Goal: Task Accomplishment & Management: Manage account settings

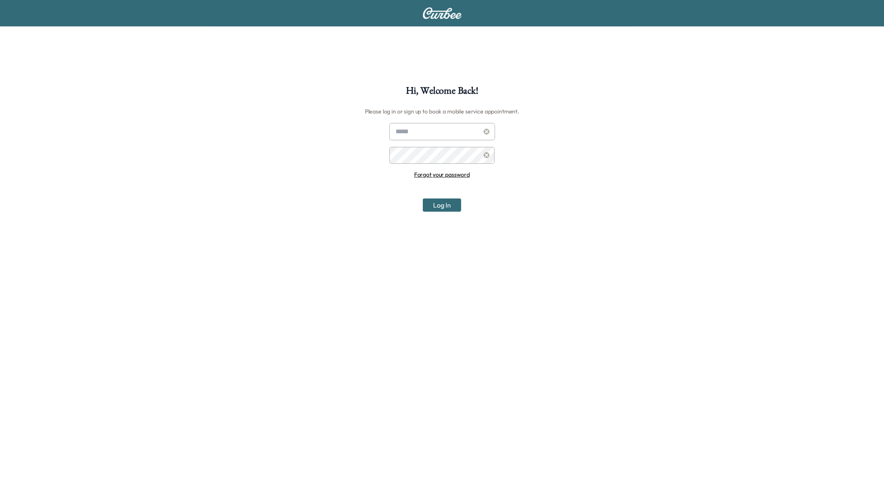
type input "**********"
click at [430, 135] on input "**********" at bounding box center [442, 131] width 106 height 17
click at [451, 198] on button "Log In" at bounding box center [442, 204] width 38 height 13
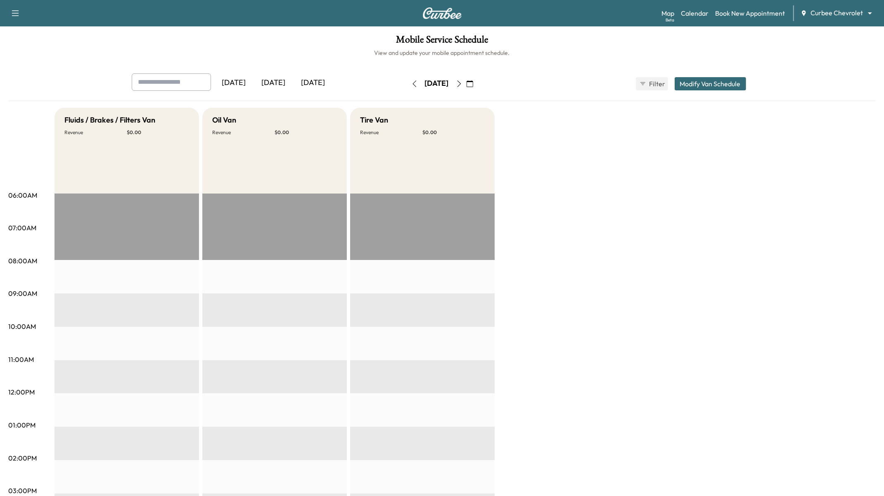
click at [838, 7] on div "Map Beta Calendar Book New Appointment Curbee Chevrolet ******** ​" at bounding box center [769, 13] width 216 height 16
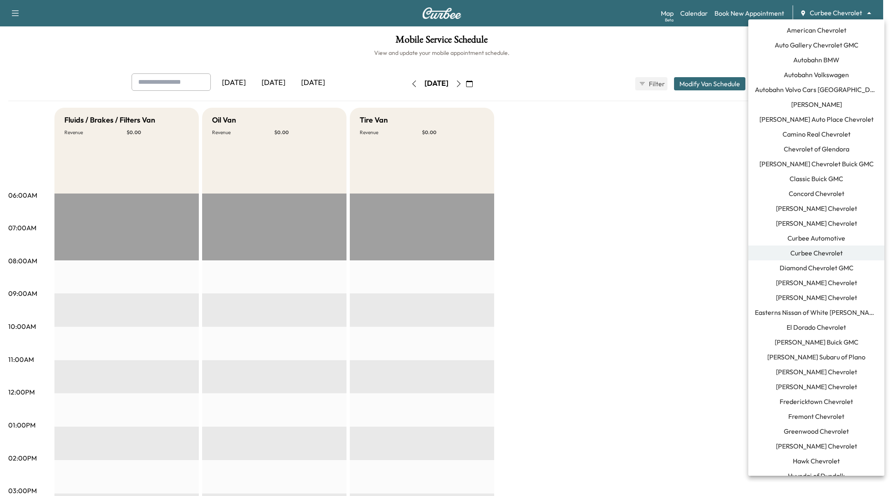
click at [842, 13] on body "Support Log Out Map Beta Calendar Book New Appointment Curbee Chevrolet *******…" at bounding box center [445, 248] width 891 height 496
click at [712, 148] on div at bounding box center [445, 248] width 891 height 496
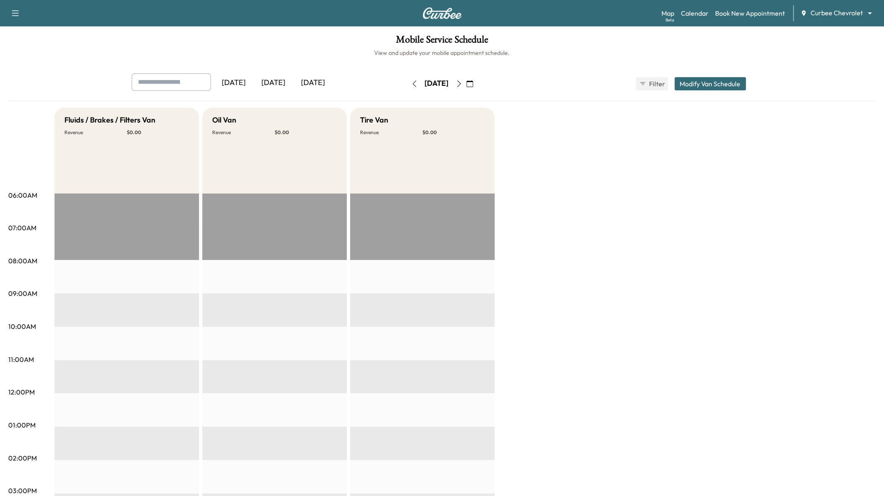
click at [851, 21] on div "Map Beta Calendar Book New Appointment Curbee Chevrolet ******** ​" at bounding box center [769, 13] width 216 height 16
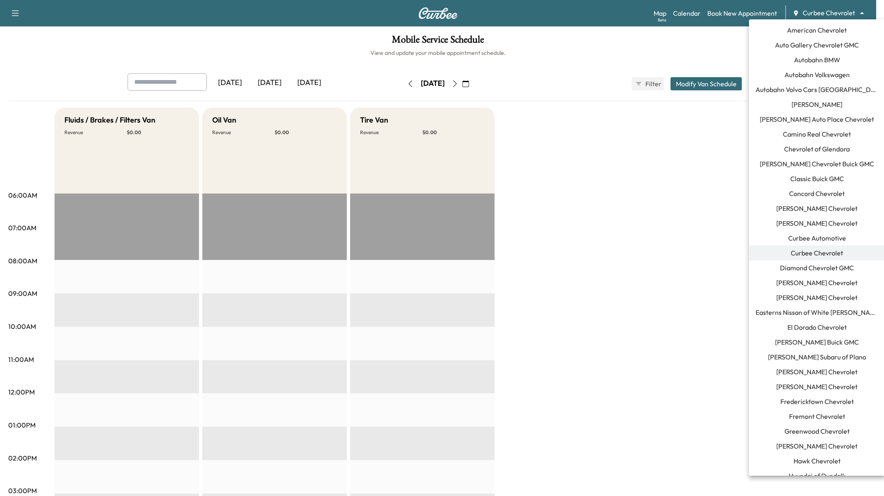
click at [857, 14] on body "Support Log Out Map Beta Calendar Book New Appointment Curbee Chevrolet *******…" at bounding box center [442, 248] width 884 height 496
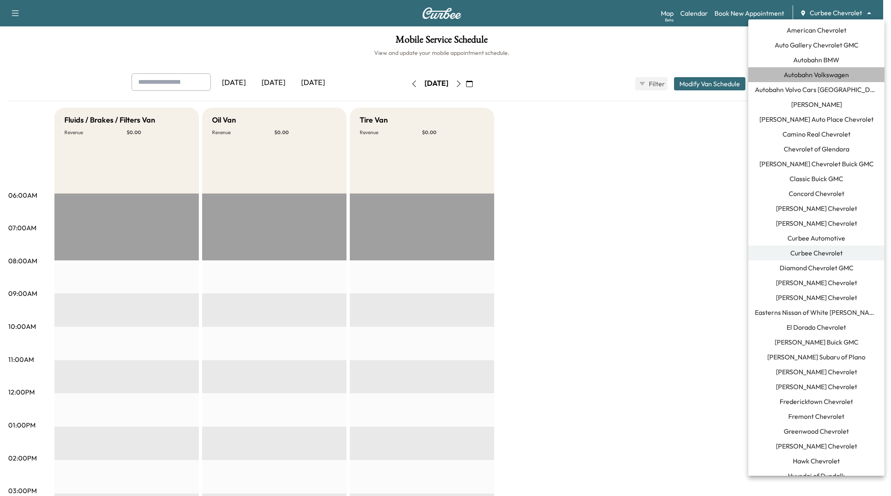
click at [837, 74] on span "Autobahn Volkswagen" at bounding box center [816, 75] width 65 height 10
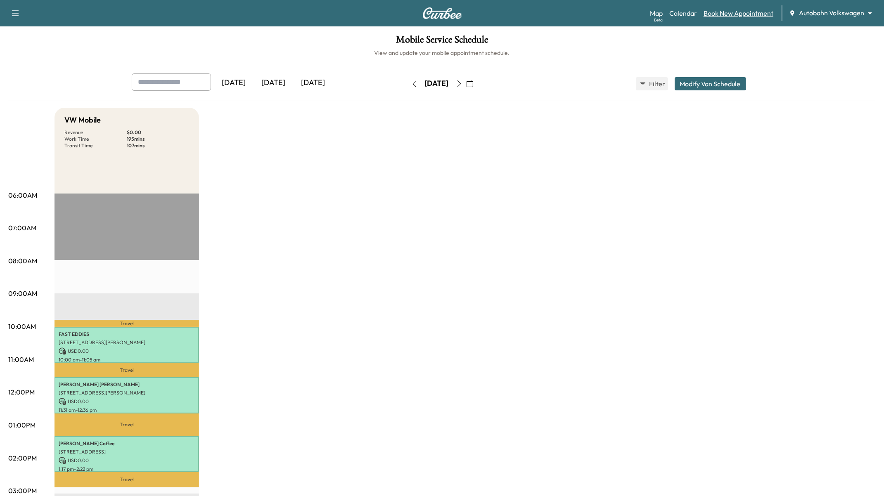
click at [757, 11] on link "Book New Appointment" at bounding box center [738, 13] width 70 height 10
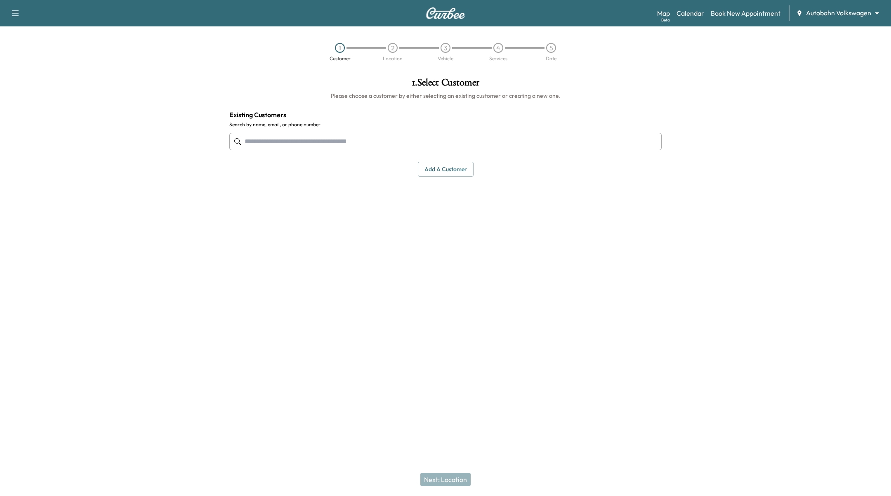
click at [347, 145] on input "text" at bounding box center [445, 141] width 432 height 17
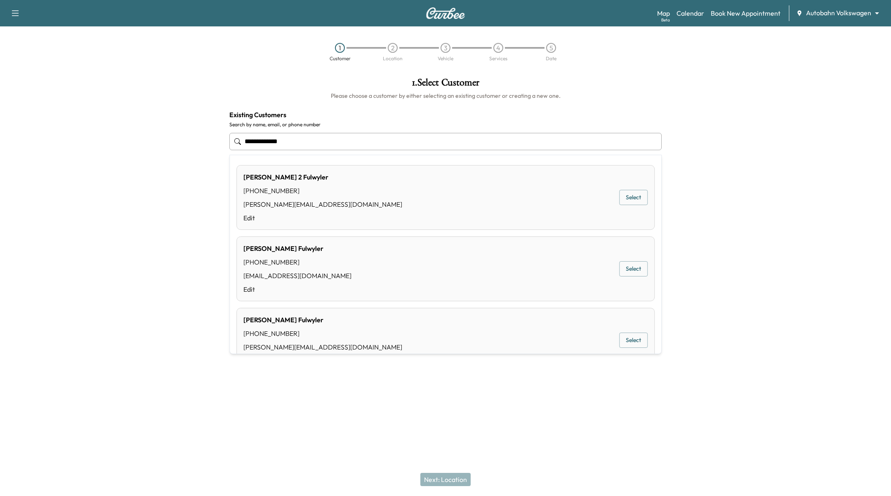
click at [631, 196] on button "Select" at bounding box center [633, 197] width 28 height 15
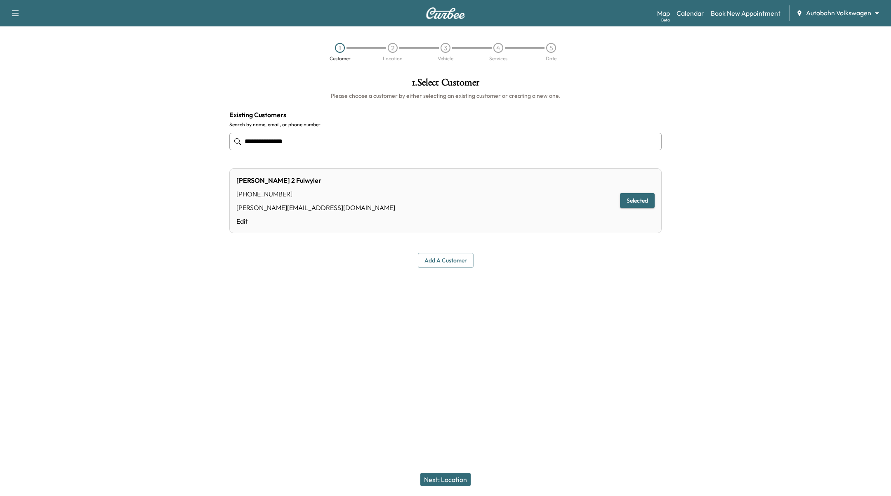
type input "**********"
click at [473, 477] on div "Next: Location" at bounding box center [445, 479] width 891 height 33
click at [457, 481] on button "Next: Location" at bounding box center [446, 479] width 50 height 13
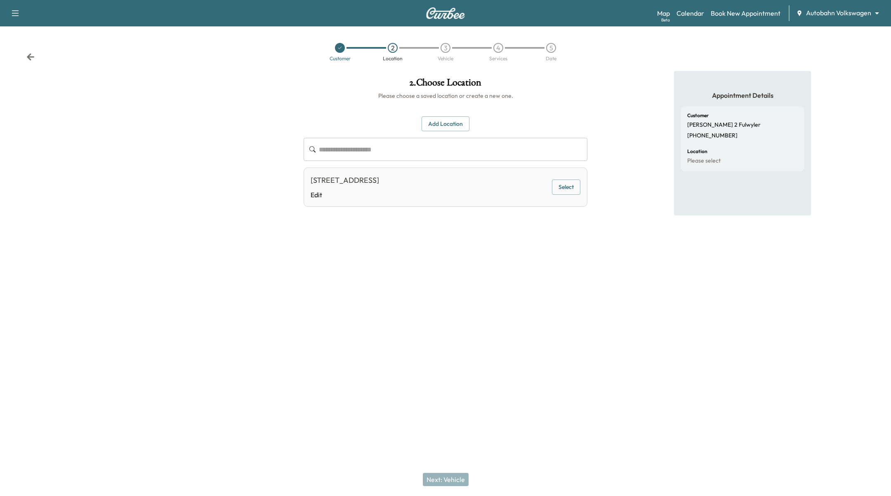
click at [571, 198] on div "3933 Villaflora Dr, Fort Worth, TX 76137, USA Edit Select" at bounding box center [446, 187] width 284 height 39
click at [564, 180] on button "Select" at bounding box center [566, 187] width 28 height 15
click at [439, 481] on button "Next: Vehicle" at bounding box center [446, 479] width 46 height 13
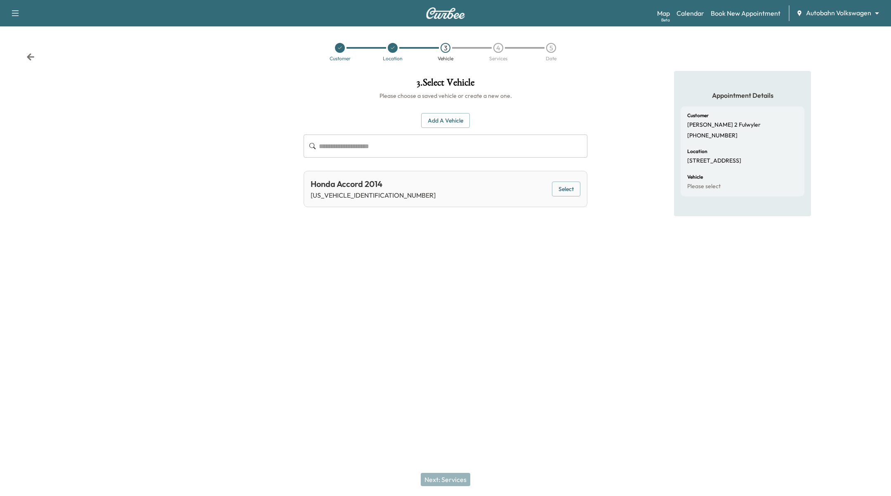
click at [565, 187] on button "Select" at bounding box center [566, 189] width 28 height 15
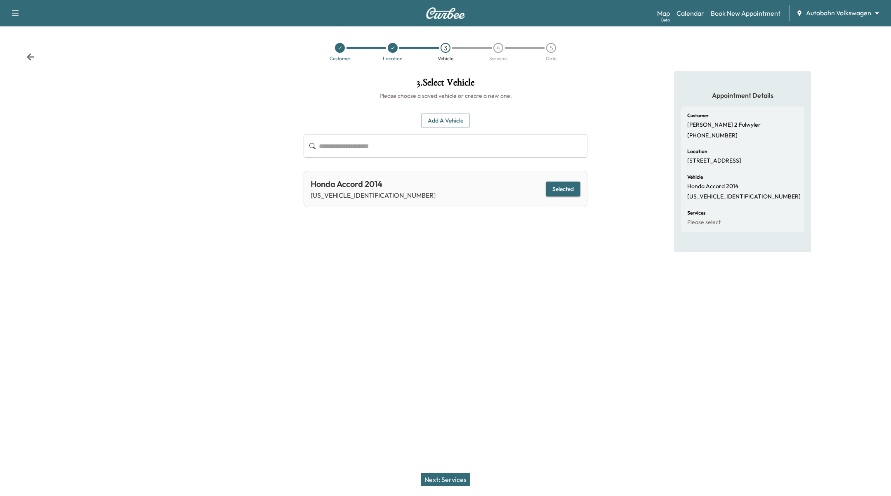
click at [435, 482] on button "Next: Services" at bounding box center [446, 479] width 50 height 13
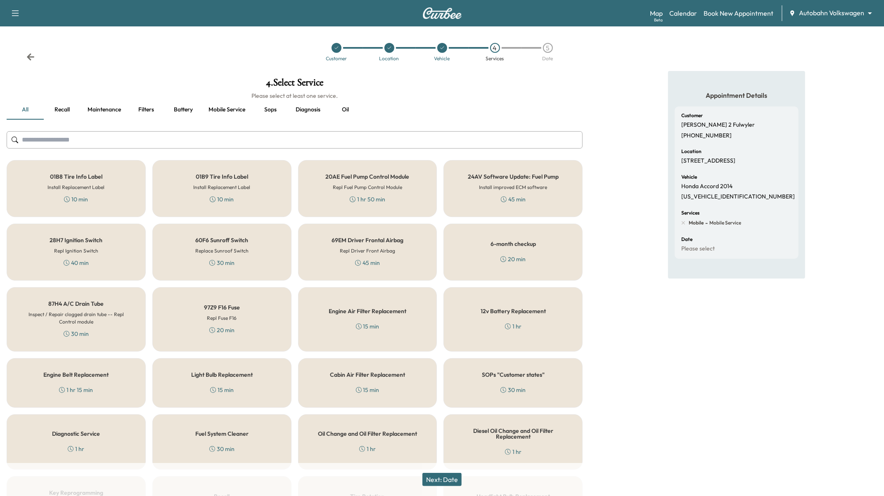
click at [68, 168] on div "01B8 Tire Info Label Install Replacement Label 10 min" at bounding box center [76, 188] width 139 height 57
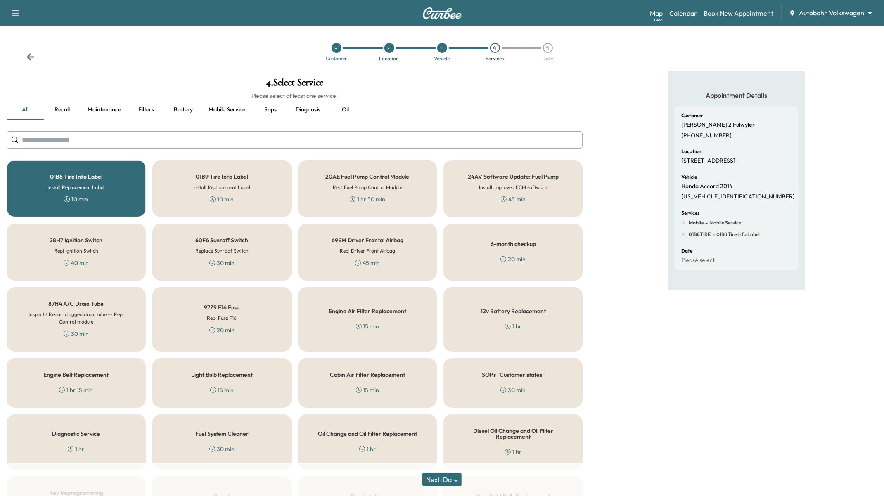
click at [702, 238] on span "01B8TIRE" at bounding box center [699, 234] width 22 height 7
copy span "01B8TIRE"
click at [449, 483] on button "Next: Date" at bounding box center [441, 479] width 39 height 13
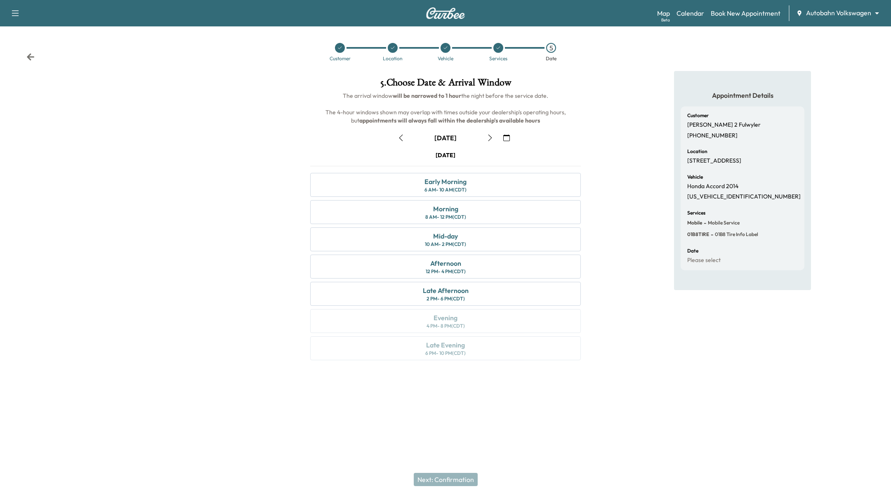
click at [629, 146] on div "Appointment Details Customer Paul 2 Fulwyler (661) 477-9974 Location 3933 Villa…" at bounding box center [742, 220] width 297 height 299
click at [515, 135] on div "October 10" at bounding box center [446, 137] width 284 height 13
click at [508, 136] on icon "button" at bounding box center [506, 138] width 7 height 7
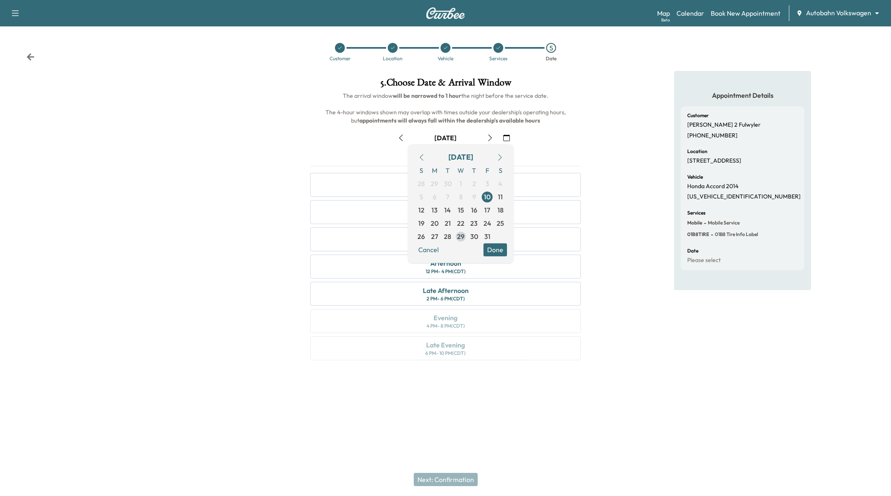
click at [461, 233] on span "29" at bounding box center [460, 237] width 7 height 10
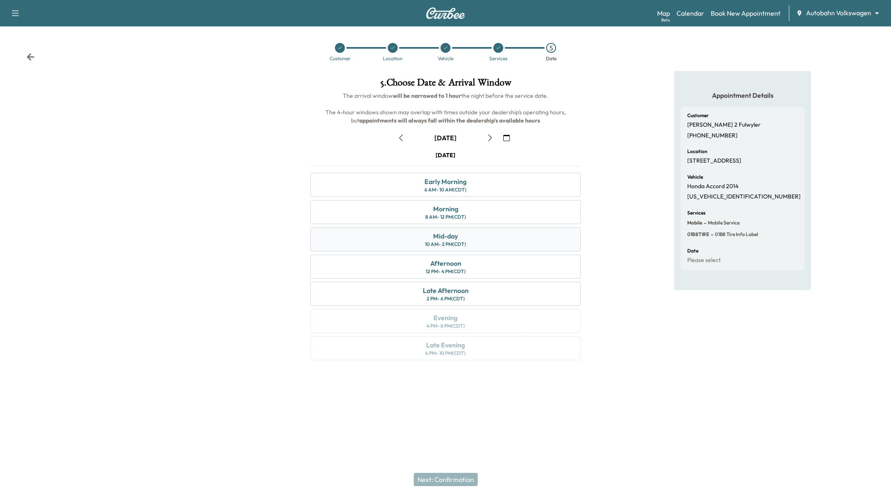
click at [481, 242] on div "Mid-day 10 AM - 2 PM (CDT)" at bounding box center [445, 239] width 271 height 24
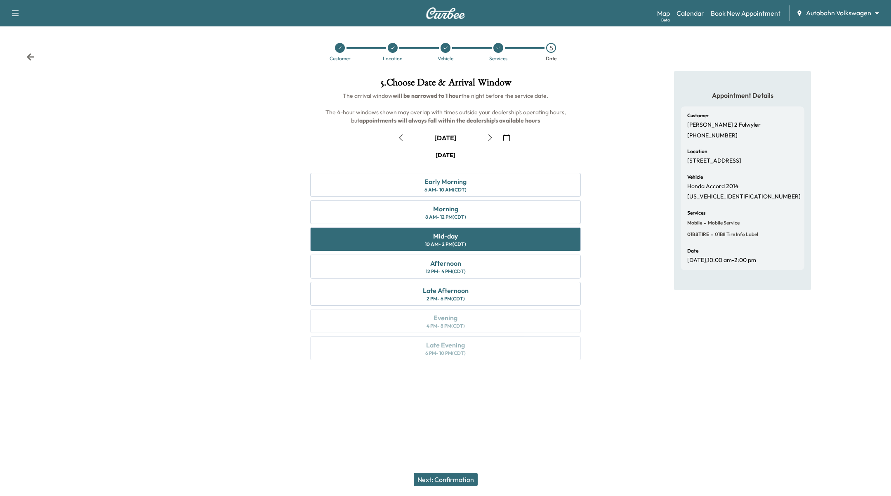
click at [445, 487] on div "Next: Confirmation" at bounding box center [445, 479] width 891 height 33
click at [448, 481] on button "Next: Confirmation" at bounding box center [446, 479] width 64 height 13
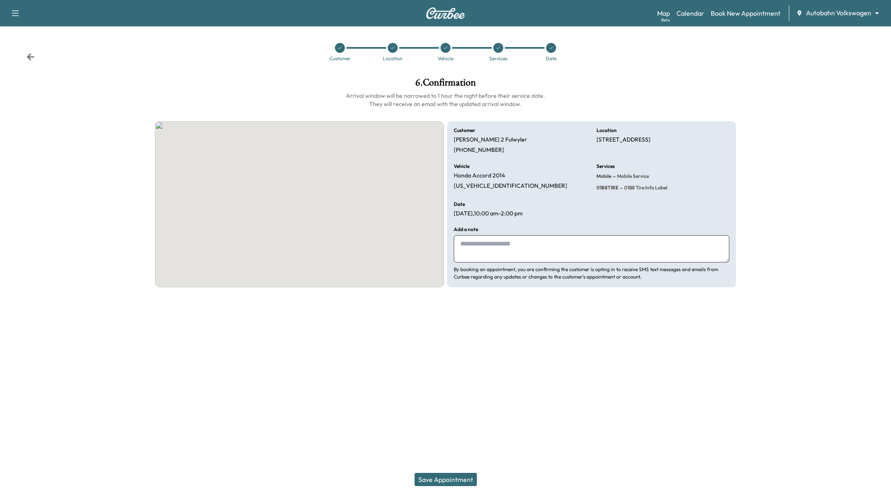
click at [449, 480] on button "Save Appointment" at bounding box center [446, 479] width 62 height 13
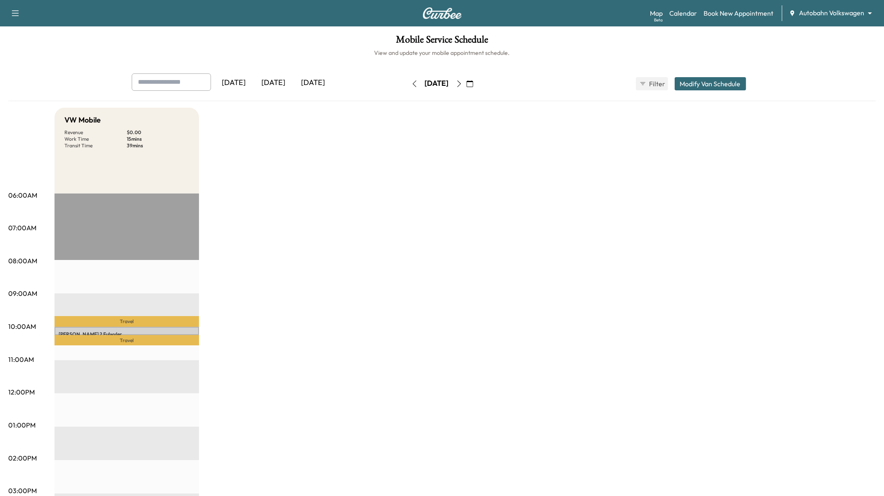
click at [400, 249] on div "VW Mobile Revenue $ 0.00 Work Time 15 mins Transit Time 39 mins Travel Paul 2 F…" at bounding box center [464, 417] width 821 height 619
click at [149, 331] on p "Paul 2 Fulwyler" at bounding box center [127, 334] width 136 height 7
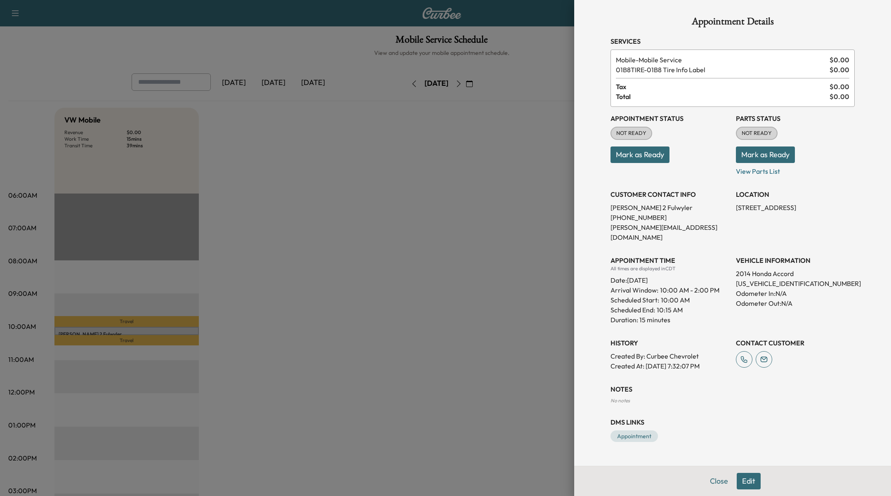
click at [747, 479] on button "Edit" at bounding box center [749, 481] width 24 height 17
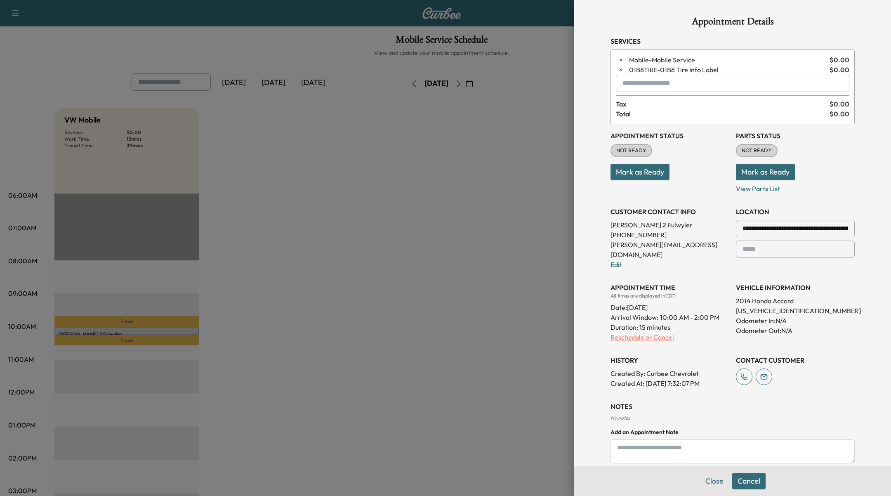
click at [650, 332] on p "Reschedule or Cancel" at bounding box center [670, 337] width 119 height 10
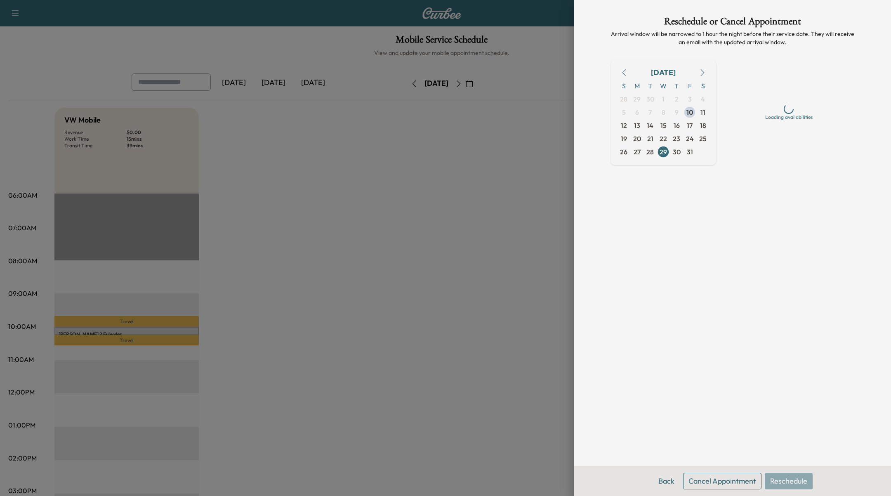
click at [728, 488] on button "Cancel Appointment" at bounding box center [722, 481] width 78 height 17
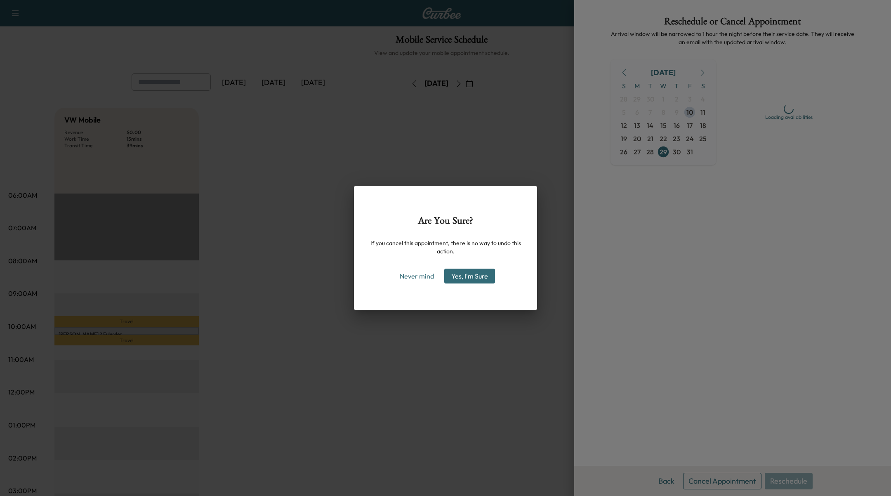
click at [496, 274] on div "Never mind Yes, I'm Sure" at bounding box center [445, 276] width 157 height 15
click at [456, 281] on button "Yes, I'm Sure" at bounding box center [469, 276] width 51 height 15
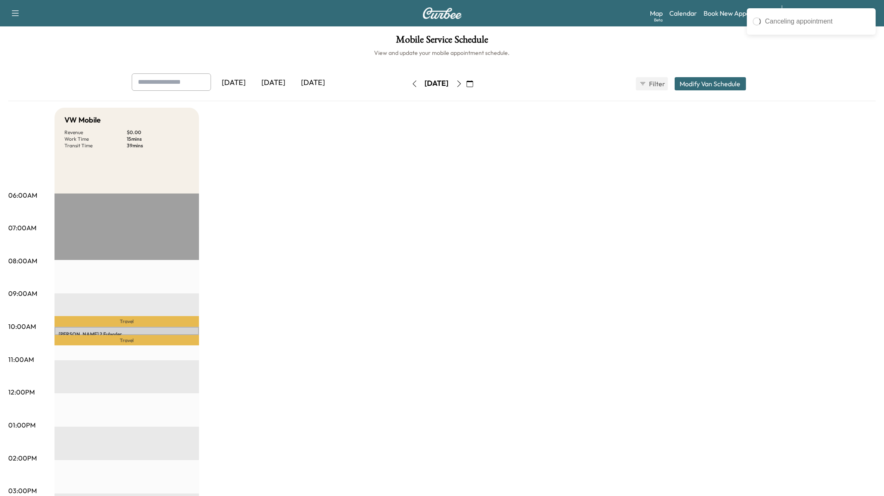
click at [504, 182] on div "VW Mobile Revenue $ 0.00 Work Time 15 mins Transit Time 39 mins Travel Paul 2 F…" at bounding box center [464, 417] width 821 height 619
